Goal: Information Seeking & Learning: Learn about a topic

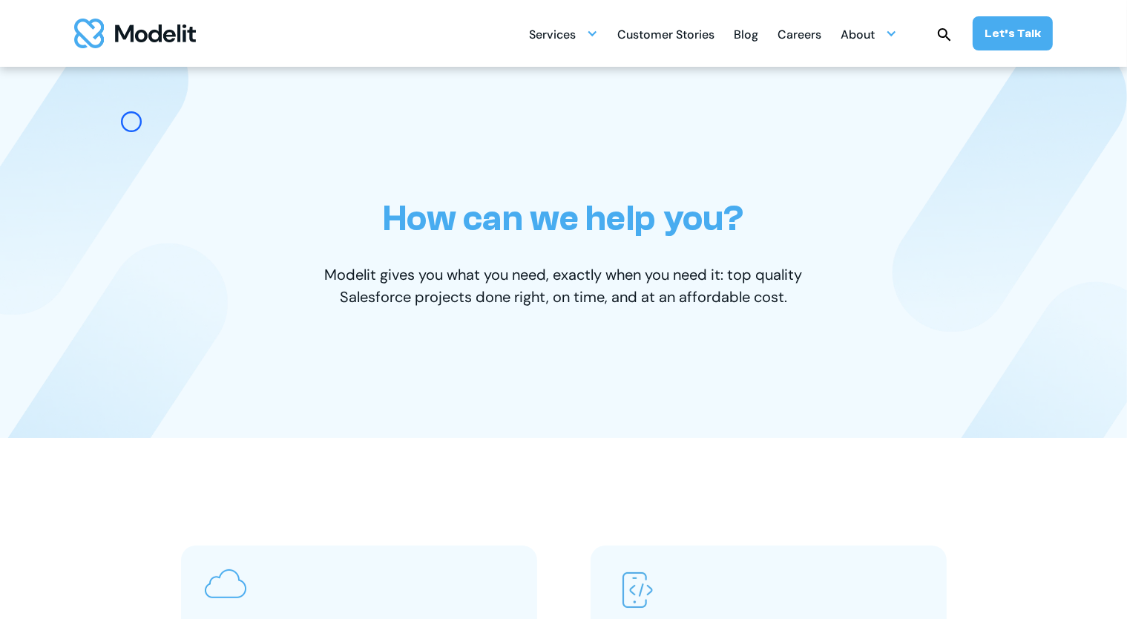
click at [131, 122] on div "How can we help you? Modelit gives you what you need, exactly when you need it:…" at bounding box center [564, 252] width 920 height 371
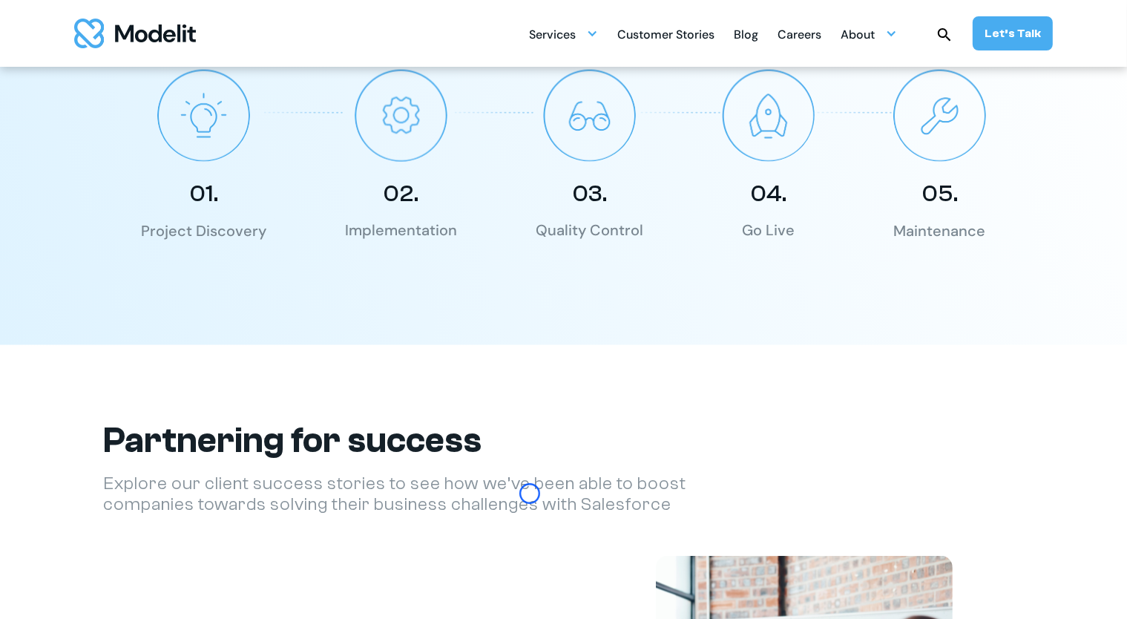
scroll to position [2216, 0]
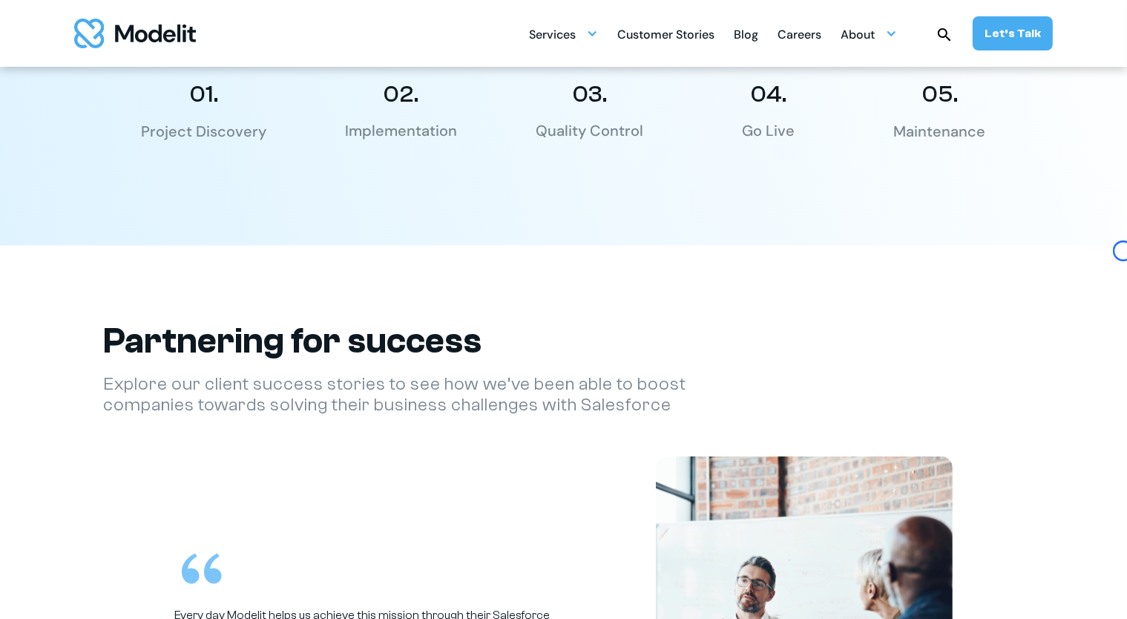
click at [131, 122] on div "01. Project Discovery 02. Implementation 03. Quality Control 04. Go Live 05. Ma…" at bounding box center [564, 56] width 920 height 172
click at [99, 141] on div "Our process 01. Project Discovery 02. Implementation 03. Quality Control 04. Go…" at bounding box center [563, 20] width 979 height 452
click at [112, 82] on div "01. Project Discovery 02. Implementation 03. Quality Control 04. Go Live 05. Ma…" at bounding box center [564, 56] width 920 height 172
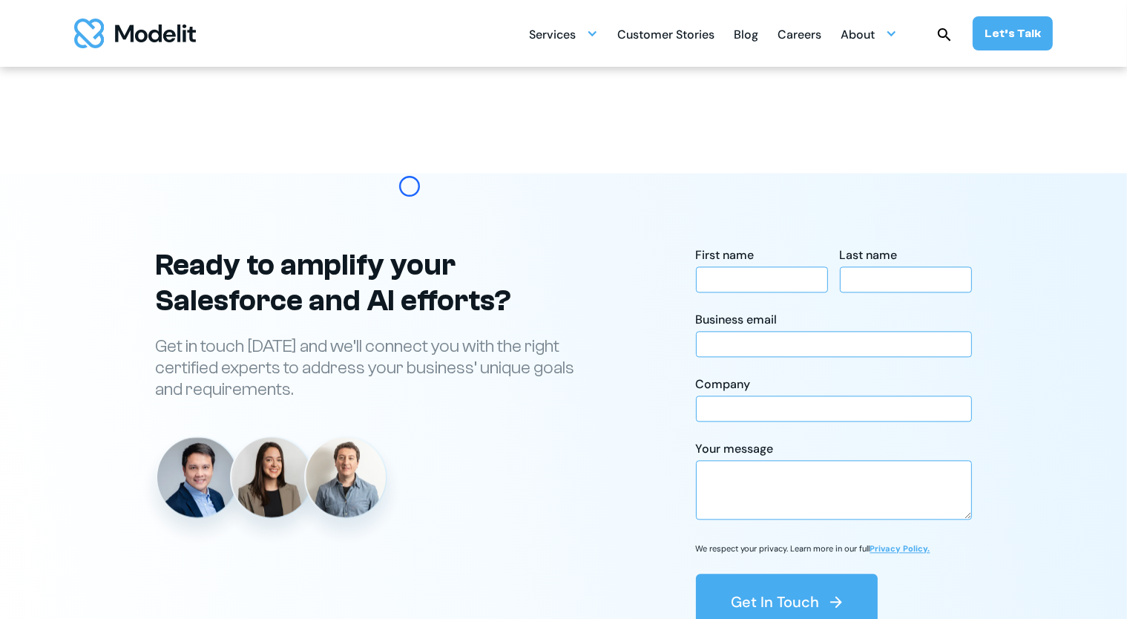
scroll to position [3207, 0]
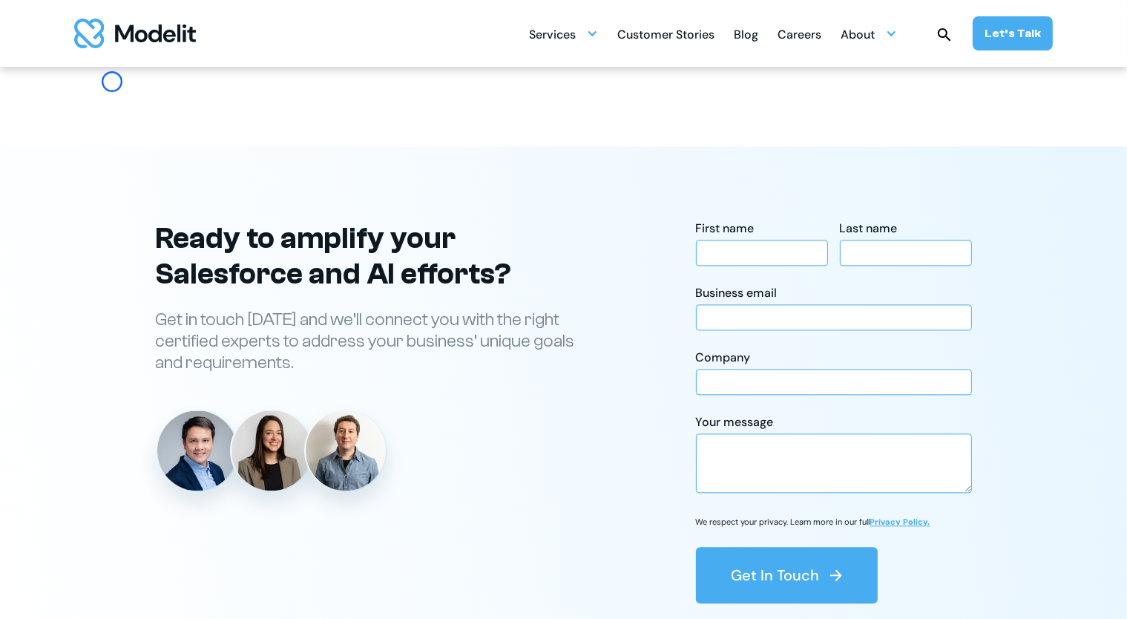
click at [802, 33] on div "Careers" at bounding box center [799, 36] width 44 height 29
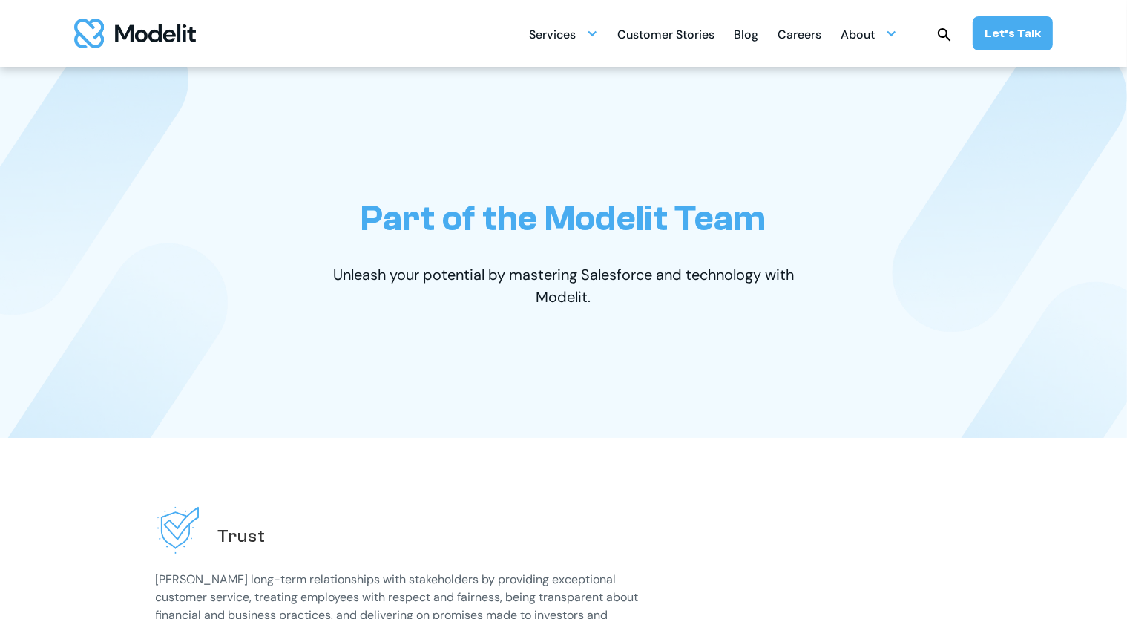
click at [802, 33] on div "Careers" at bounding box center [799, 36] width 44 height 29
click at [115, 143] on div "Part of the Modelit Team Unleash your potential by mastering Salesforce and tec…" at bounding box center [564, 252] width 920 height 371
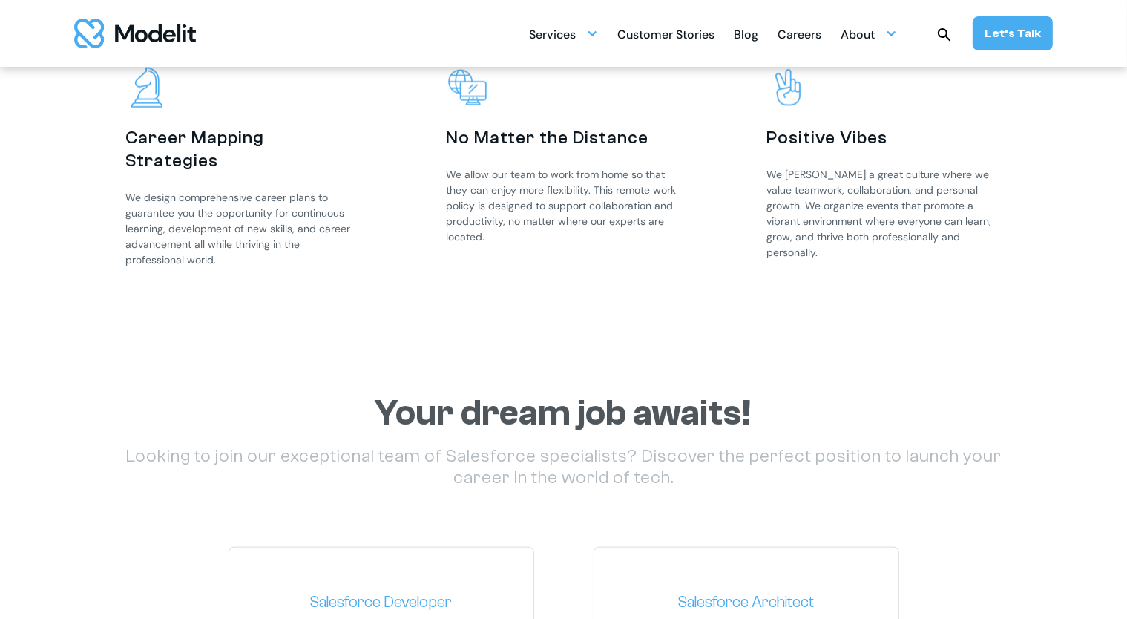
scroll to position [1922, 0]
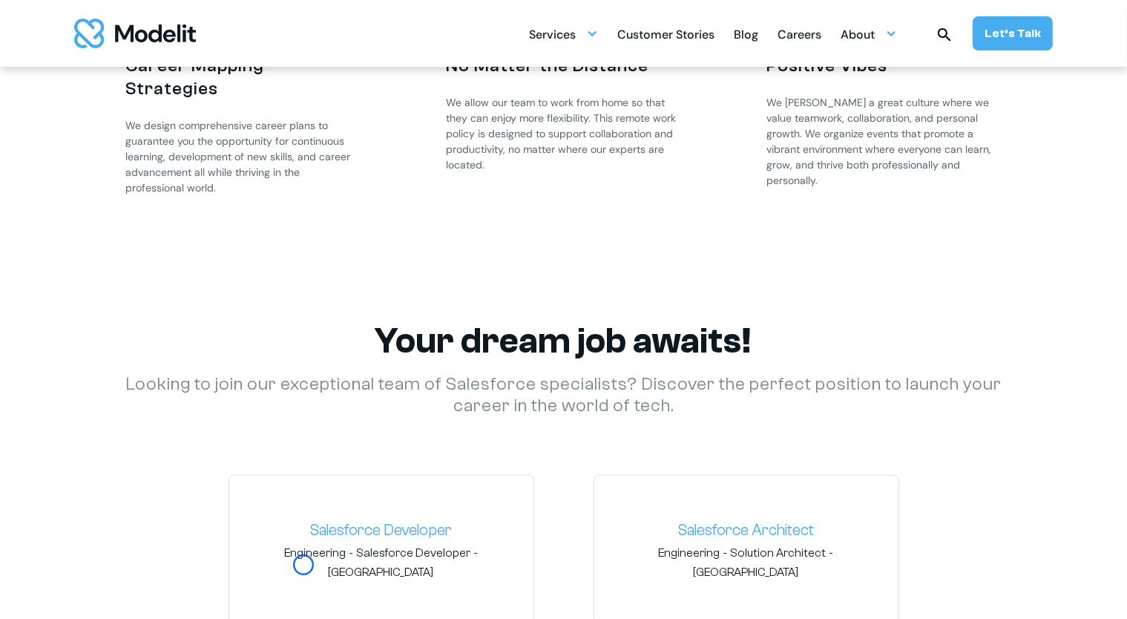
click at [115, 143] on div "Career Mapping Strategies We design comprehensive career plans to guarantee you…" at bounding box center [243, 98] width 279 height 278
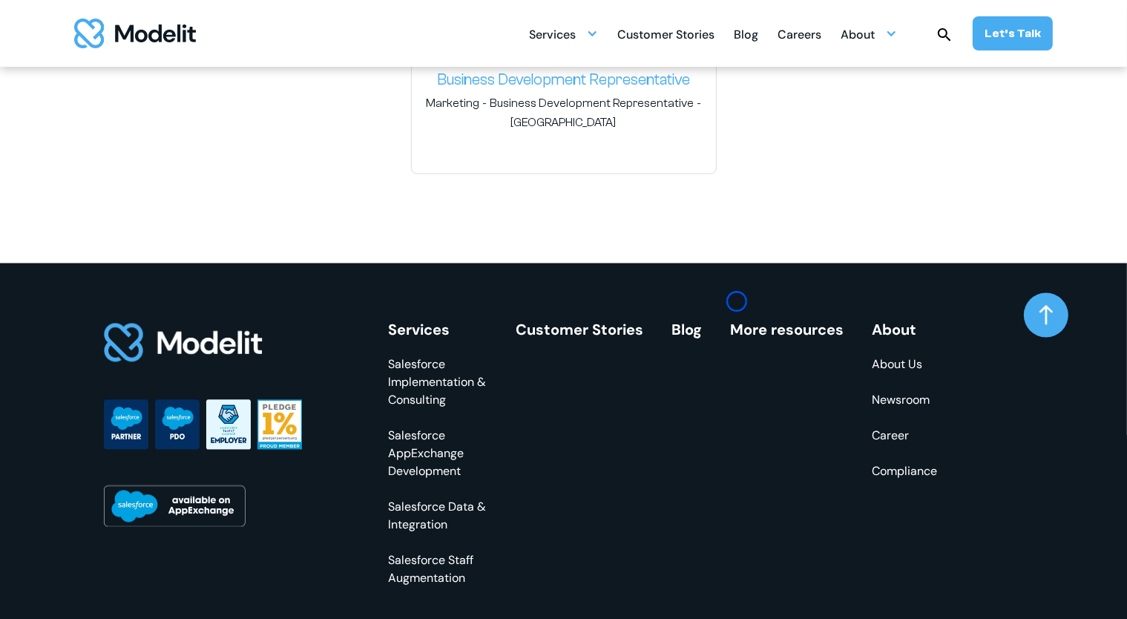
click at [737, 320] on link "More resources" at bounding box center [787, 329] width 113 height 19
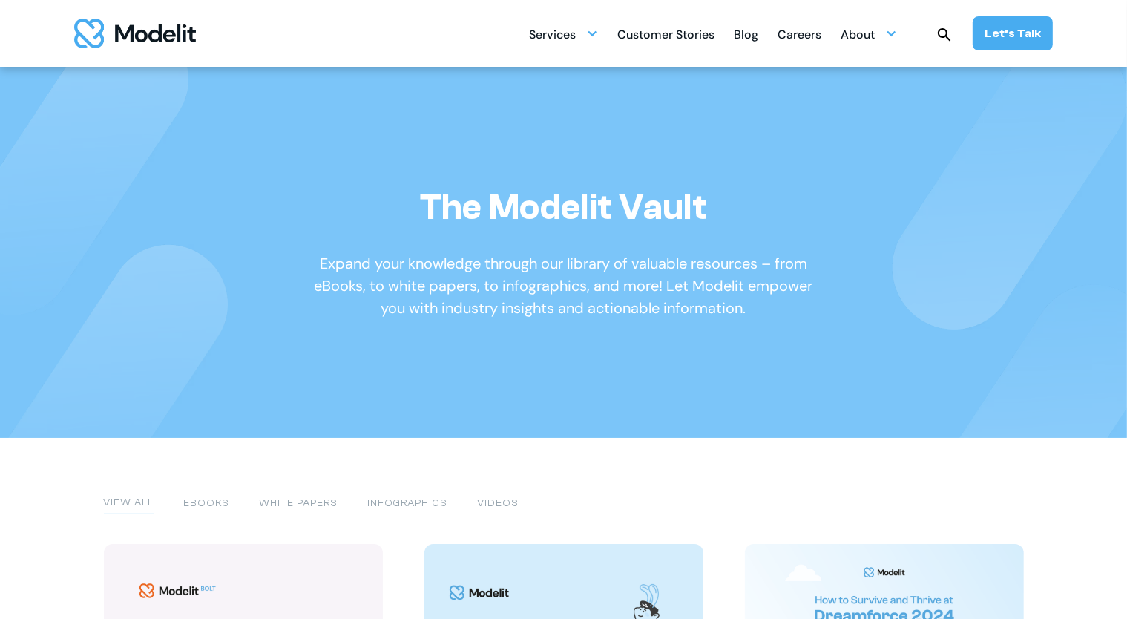
click at [737, 301] on p "Expand your knowledge through our library of valuable resources – from eBooks, …" at bounding box center [563, 285] width 503 height 67
click at [86, 96] on img at bounding box center [71, 166] width 236 height 295
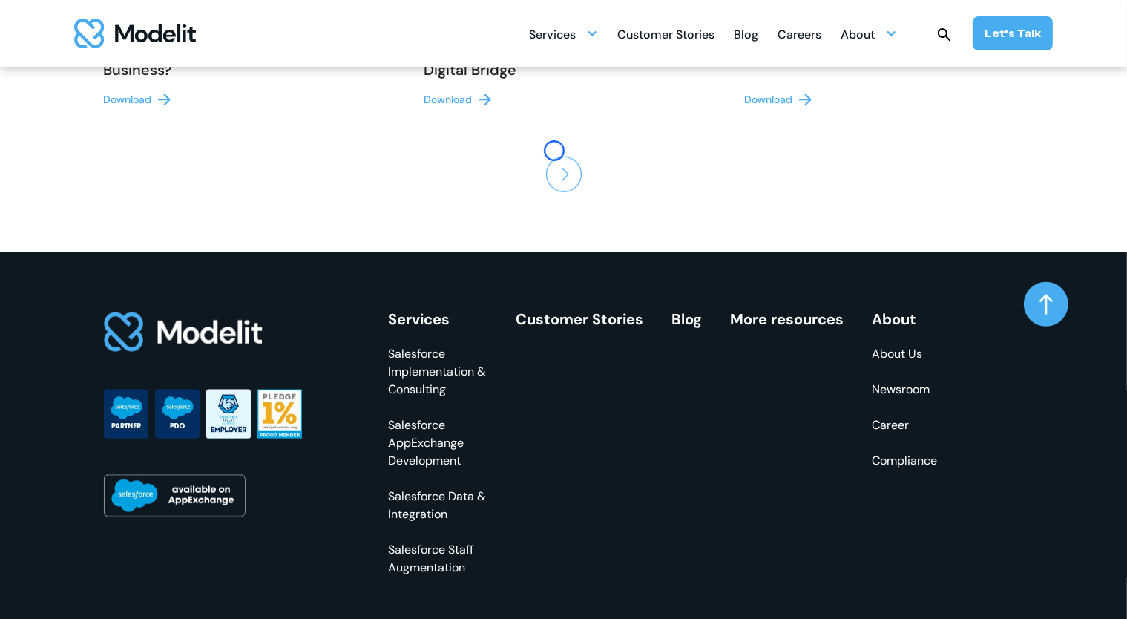
scroll to position [1519, 0]
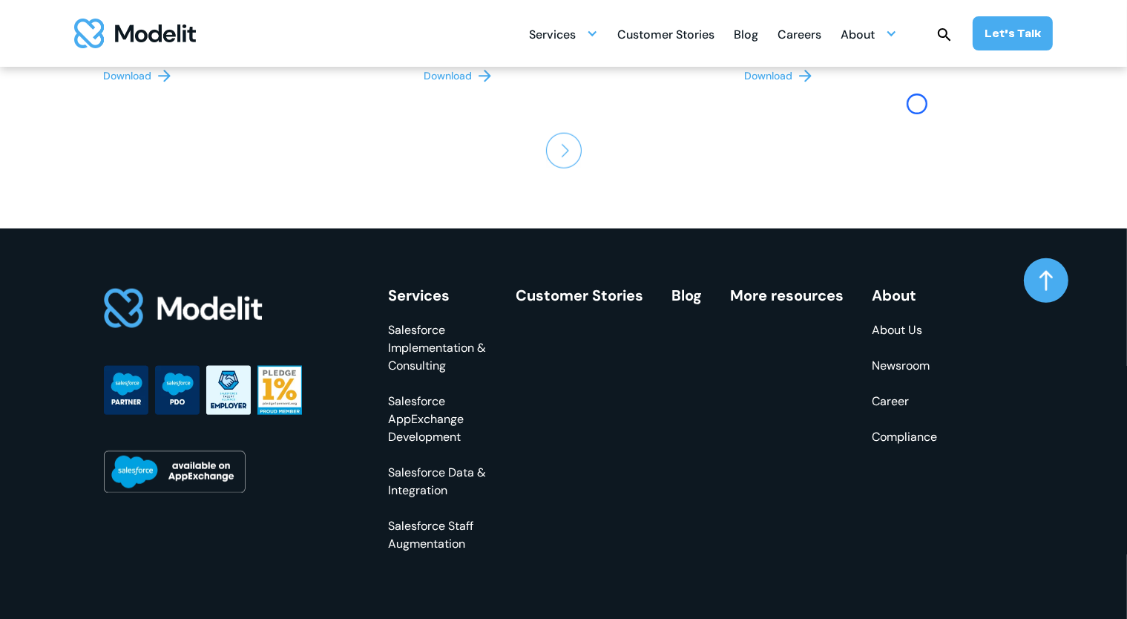
click at [753, 30] on div "Blog" at bounding box center [746, 36] width 24 height 29
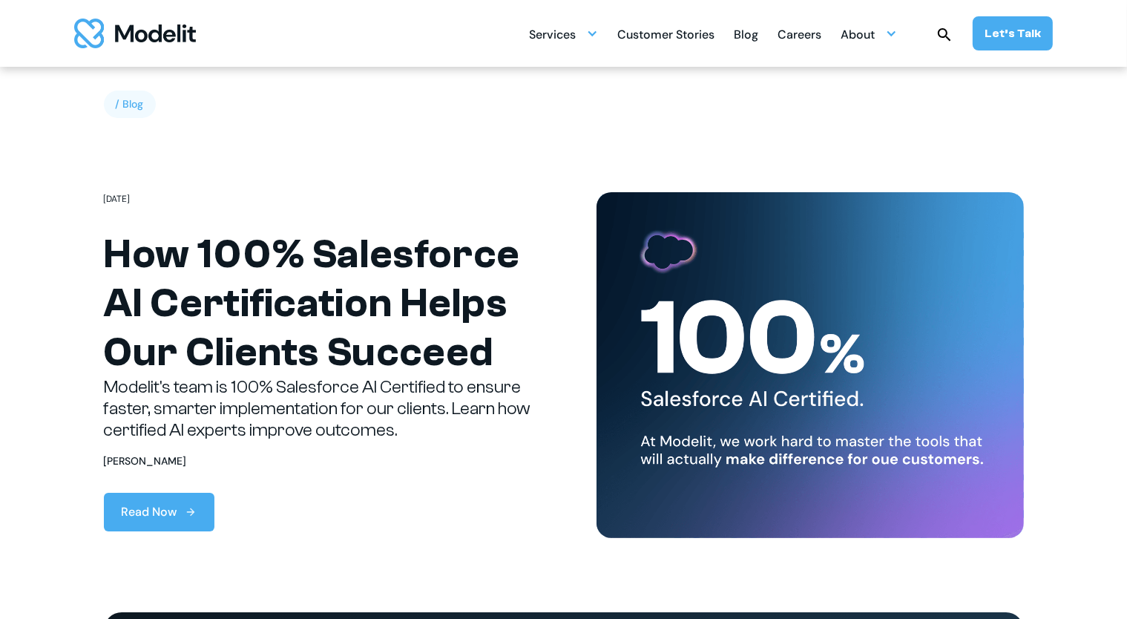
click at [753, 30] on div "Blog" at bounding box center [746, 36] width 24 height 29
click at [96, 88] on section "/ Blog February 25, 2025 How 100% Salesforce AI Certification Helps Our Clients…" at bounding box center [563, 339] width 1127 height 545
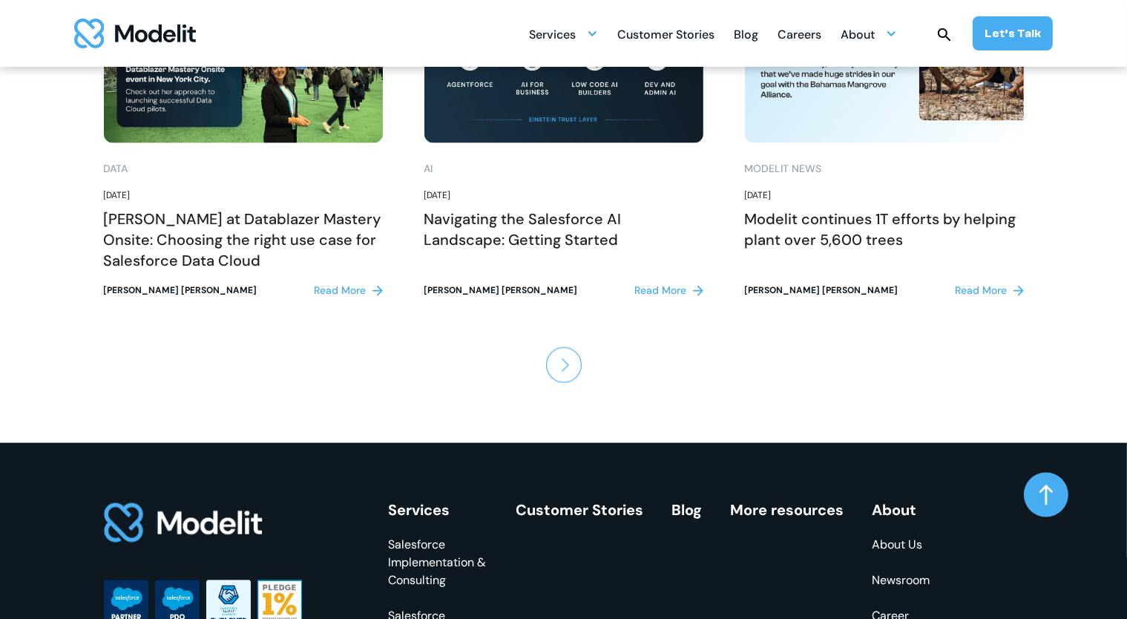
scroll to position [1970, 0]
